Goal: Information Seeking & Learning: Learn about a topic

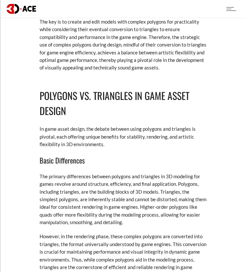
scroll to position [786, 0]
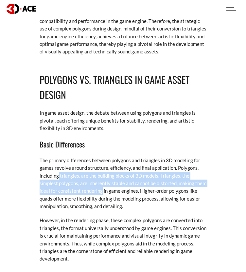
drag, startPoint x: 58, startPoint y: 168, endPoint x: 101, endPoint y: 184, distance: 46.3
click at [101, 184] on p "The primary differences between polygons and triangles in 3D modeling for games…" at bounding box center [123, 184] width 167 height 54
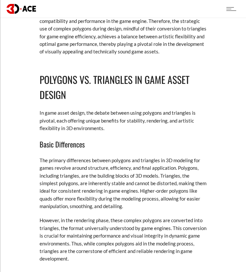
drag, startPoint x: 101, startPoint y: 184, endPoint x: 60, endPoint y: 193, distance: 41.9
click at [60, 193] on p "The primary differences between polygons and triangles in 3D modeling for games…" at bounding box center [123, 184] width 167 height 54
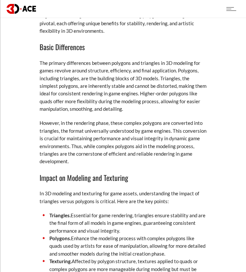
scroll to position [884, 0]
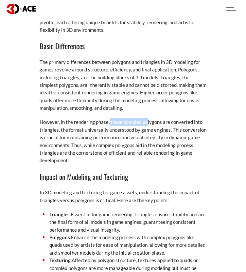
drag, startPoint x: 109, startPoint y: 110, endPoint x: 146, endPoint y: 112, distance: 37.1
click at [79, 119] on p "However, in the rendering phase, these complex polygons are converted into tria…" at bounding box center [123, 141] width 167 height 46
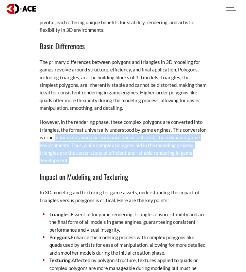
drag, startPoint x: 55, startPoint y: 129, endPoint x: 89, endPoint y: 151, distance: 41.1
click at [89, 151] on p "However, in the rendering phase, these complex polygons are converted into tria…" at bounding box center [123, 141] width 167 height 46
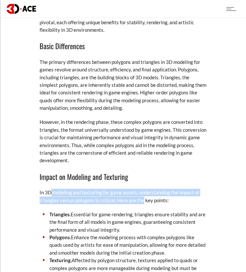
drag, startPoint x: 89, startPoint y: 151, endPoint x: 141, endPoint y: 194, distance: 67.0
click at [141, 194] on p "In 3D modeling and texturing for game assets, understanding the impact of trian…" at bounding box center [123, 196] width 167 height 15
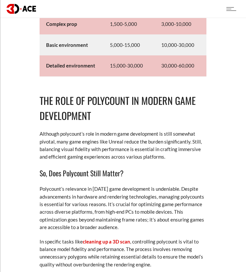
scroll to position [4093, 0]
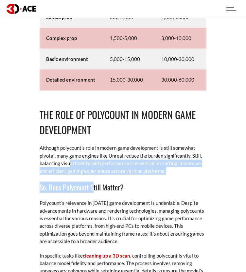
drag, startPoint x: 71, startPoint y: 152, endPoint x: 94, endPoint y: 166, distance: 27.1
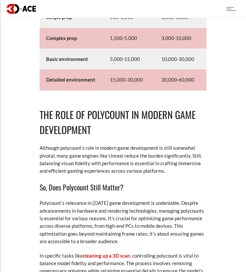
click at [52, 206] on p "Polycount’s relevance in [DATE] game development is undeniable. Despite advance…" at bounding box center [123, 222] width 167 height 46
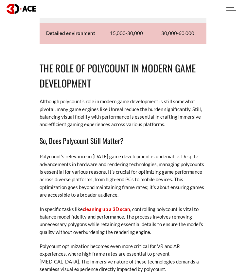
scroll to position [4159, 0]
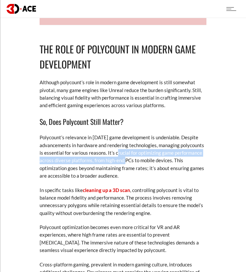
drag, startPoint x: 115, startPoint y: 142, endPoint x: 123, endPoint y: 151, distance: 12.0
click at [123, 151] on p "Polycount’s relevance in [DATE] game development is undeniable. Despite advance…" at bounding box center [123, 157] width 167 height 46
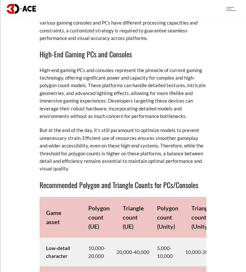
scroll to position [3078, 0]
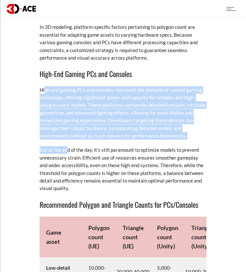
drag, startPoint x: 44, startPoint y: 83, endPoint x: 67, endPoint y: 134, distance: 56.3
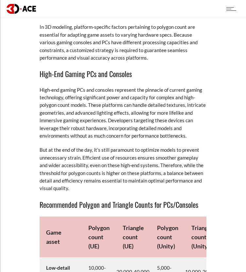
drag, startPoint x: 67, startPoint y: 134, endPoint x: 84, endPoint y: 153, distance: 25.3
click at [84, 153] on p "But at the end of the day, it’s still paramount to optimize models to prevent u…" at bounding box center [123, 169] width 167 height 46
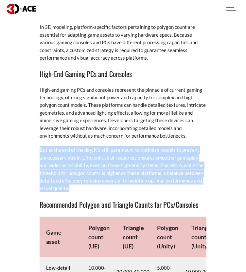
drag, startPoint x: 74, startPoint y: 181, endPoint x: 38, endPoint y: 145, distance: 51.4
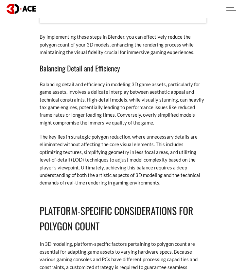
scroll to position [2849, 0]
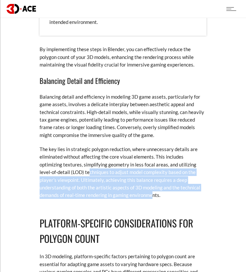
drag, startPoint x: 57, startPoint y: 164, endPoint x: 105, endPoint y: 185, distance: 51.9
click at [105, 185] on p "The key lies in strategic polygon reduction, where unnecessary details are elim…" at bounding box center [123, 172] width 167 height 54
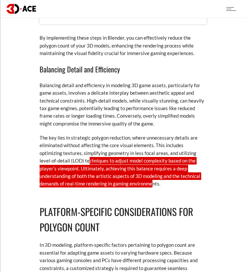
scroll to position [2947, 0]
